Goal: Check status

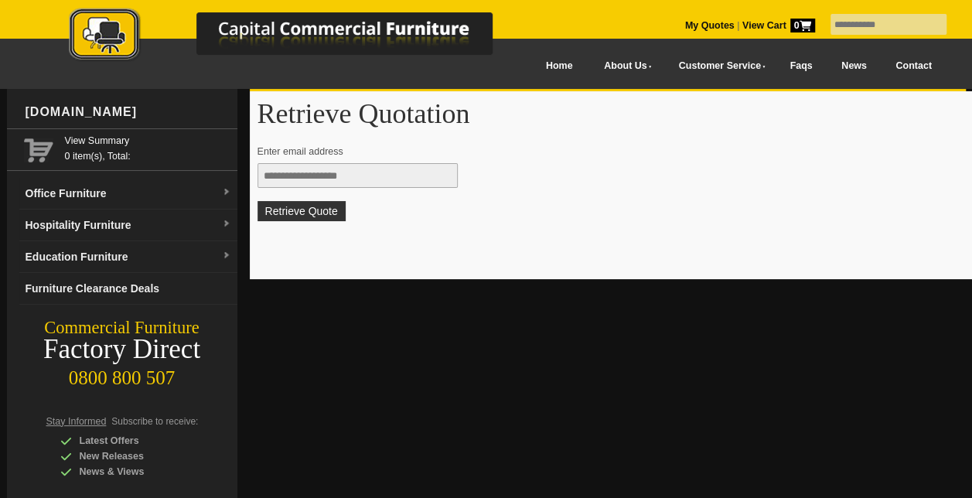
click at [323, 169] on input "text" at bounding box center [358, 175] width 200 height 25
type input "**********"
click at [288, 215] on button "Retrieve Quote" at bounding box center [302, 211] width 88 height 20
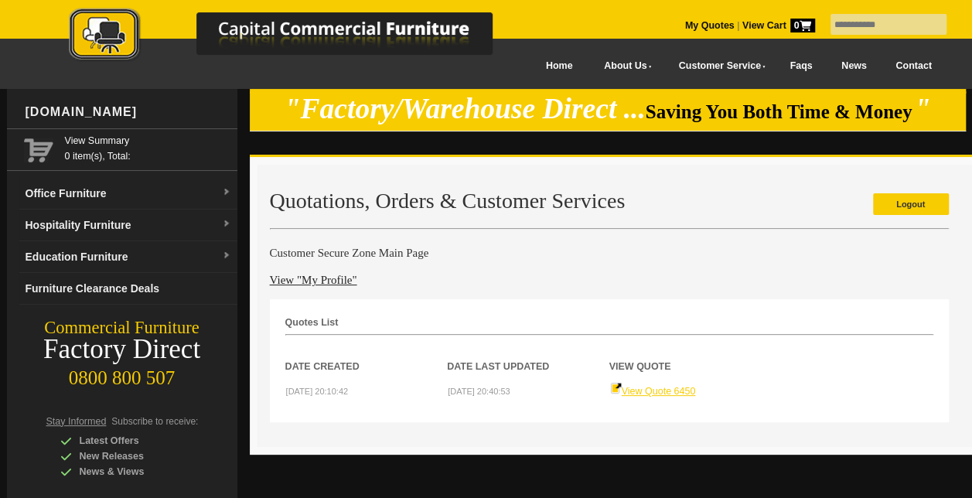
click at [654, 391] on link "View Quote 6450" at bounding box center [653, 391] width 86 height 11
